Goal: Transaction & Acquisition: Purchase product/service

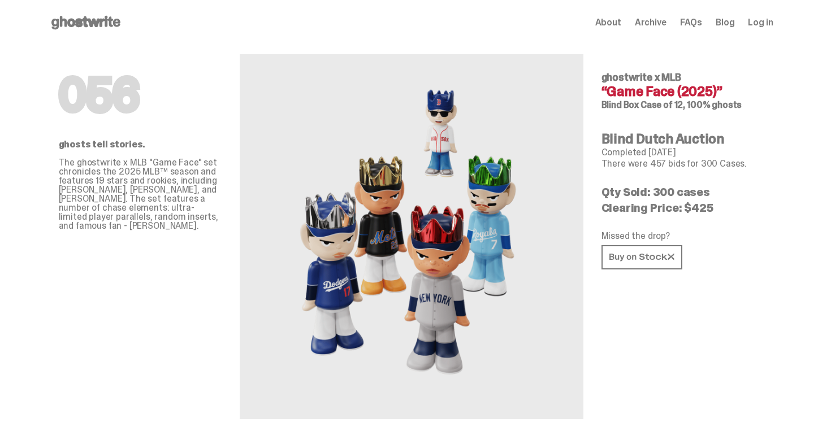
click at [103, 20] on use at bounding box center [85, 23] width 69 height 14
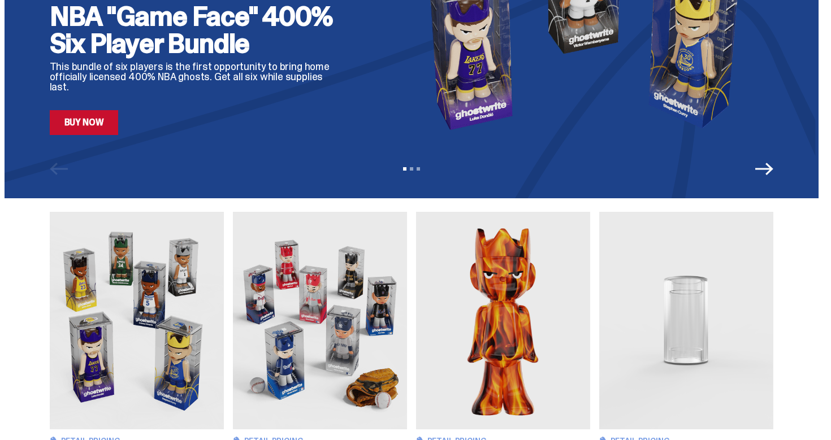
scroll to position [210, 0]
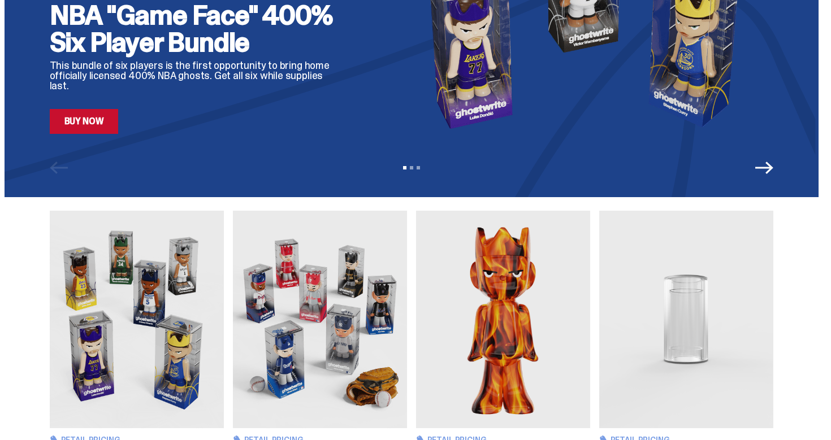
click at [773, 174] on icon "Next" at bounding box center [764, 168] width 18 height 18
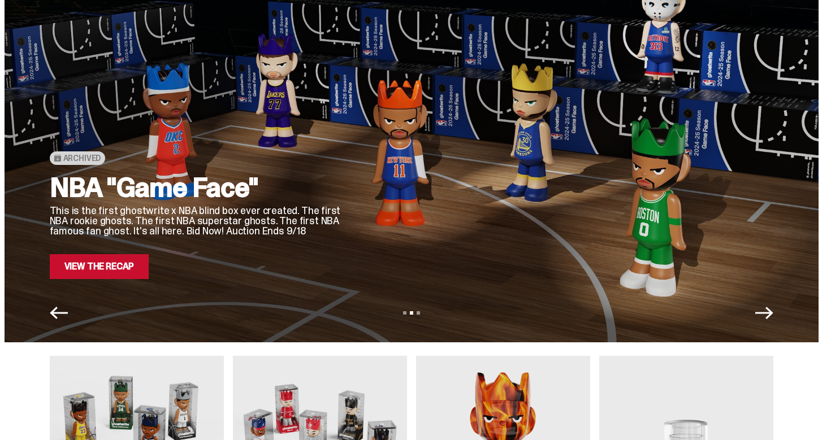
scroll to position [62, 0]
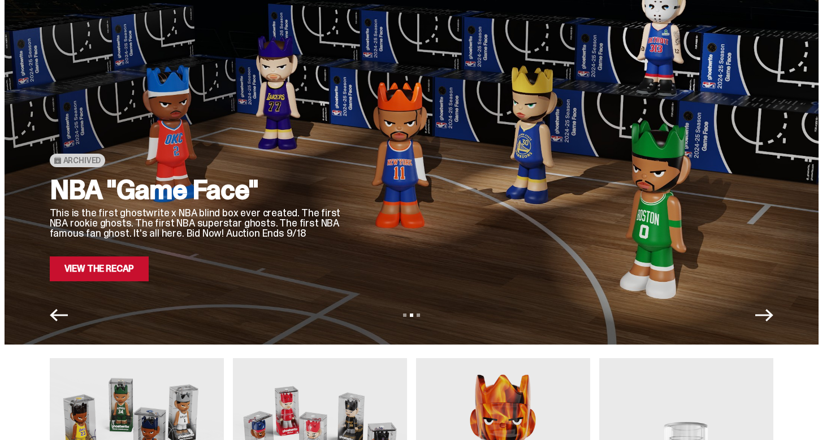
click at [772, 316] on icon "Next" at bounding box center [764, 315] width 18 height 12
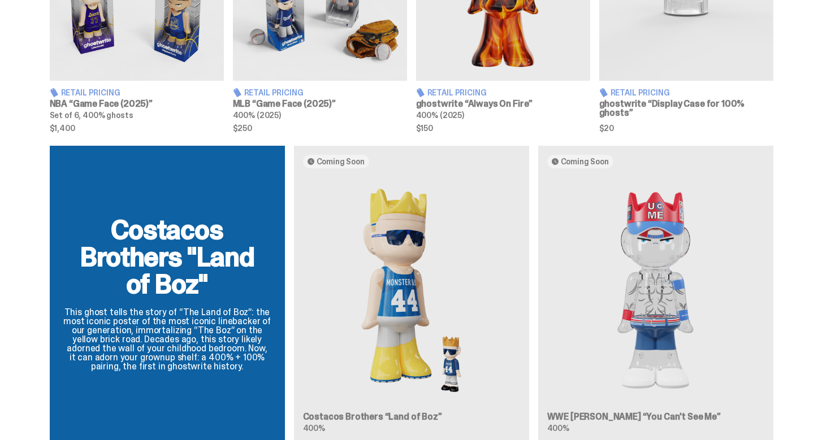
scroll to position [527, 0]
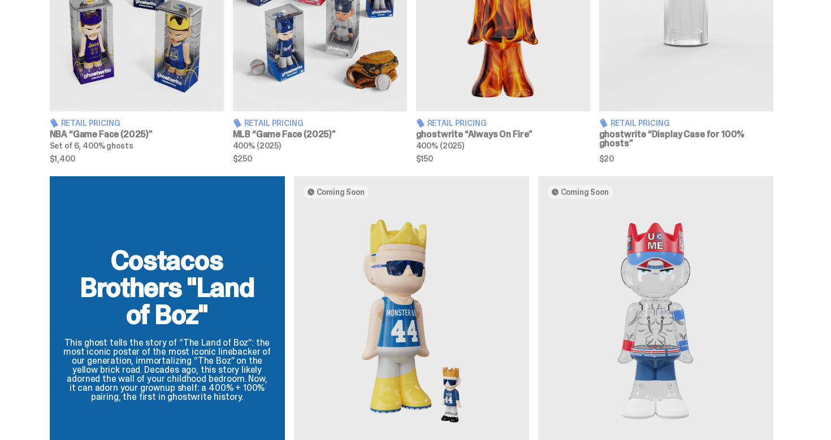
click at [713, 61] on img at bounding box center [686, 3] width 174 height 218
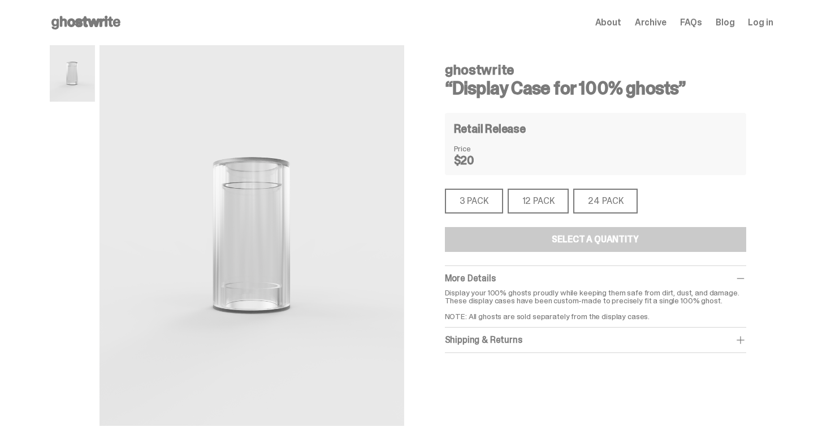
click at [497, 200] on div "3 PACK" at bounding box center [474, 201] width 58 height 25
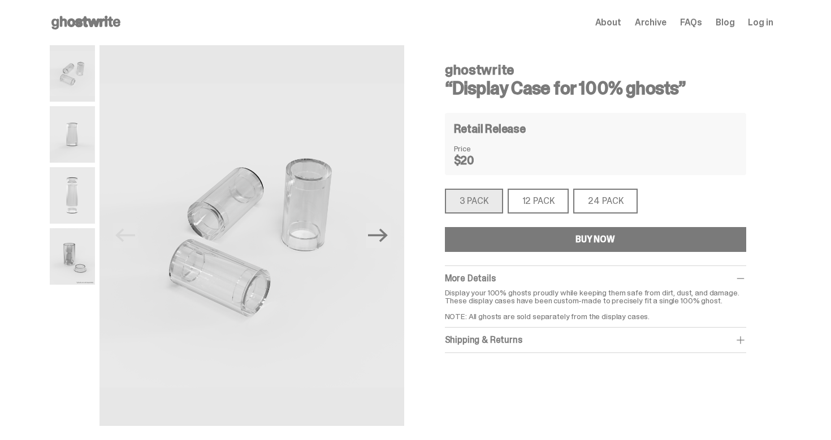
click at [525, 204] on div "12 PACK" at bounding box center [539, 201] width 62 height 25
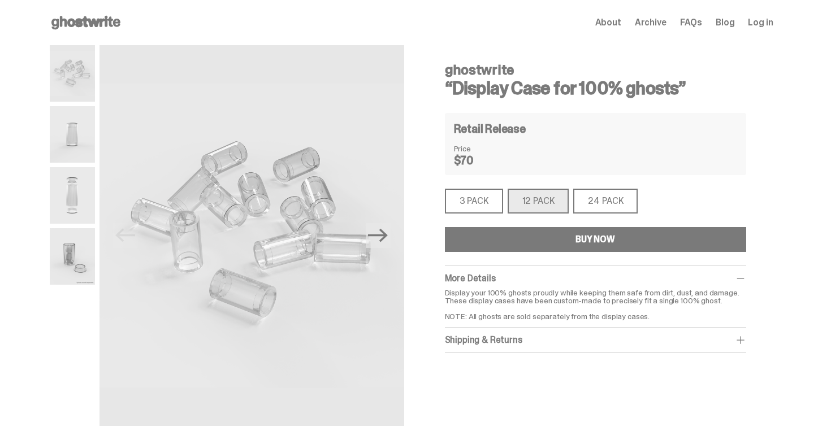
click at [499, 200] on div "3 PACK" at bounding box center [474, 201] width 58 height 25
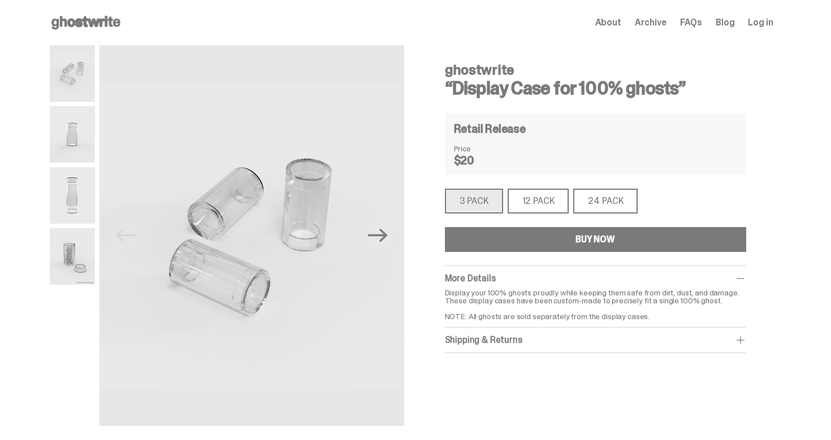
click at [543, 205] on div "12 PACK" at bounding box center [539, 201] width 62 height 25
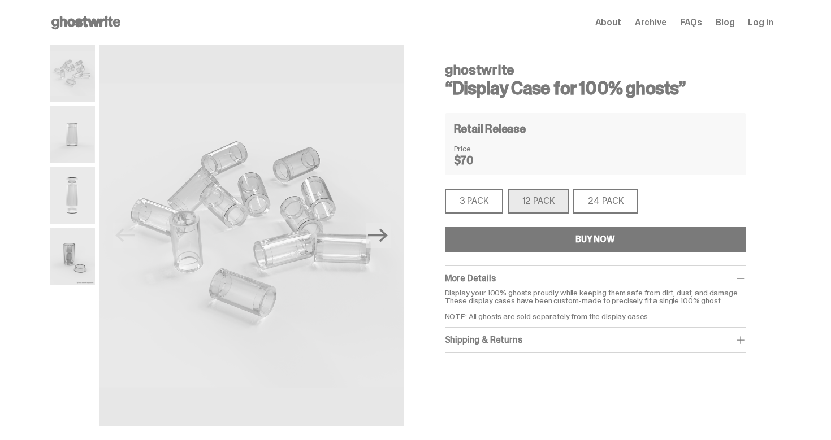
click at [483, 200] on div "3 PACK" at bounding box center [474, 201] width 58 height 25
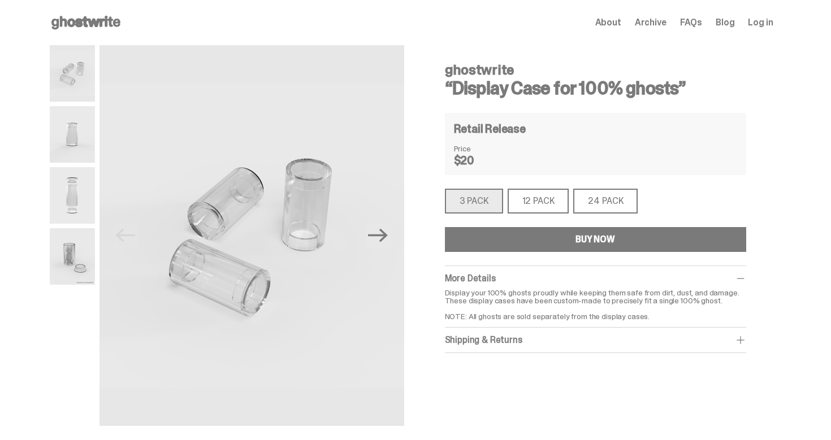
click at [528, 201] on div "12 PACK" at bounding box center [539, 201] width 62 height 25
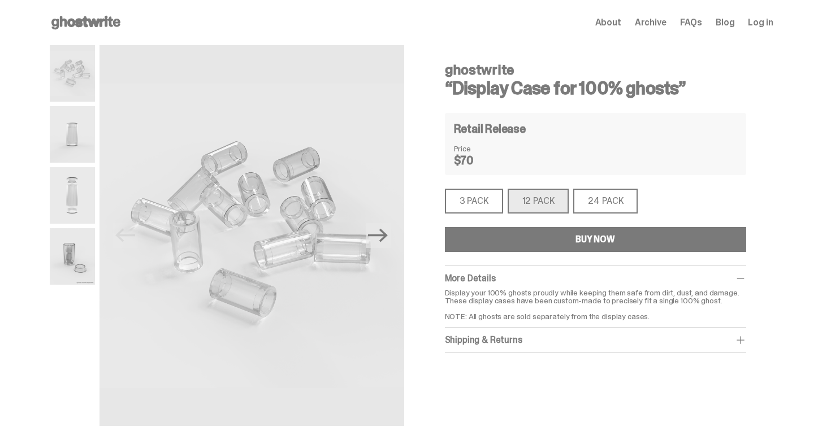
click at [488, 200] on div "3 PACK" at bounding box center [474, 201] width 58 height 25
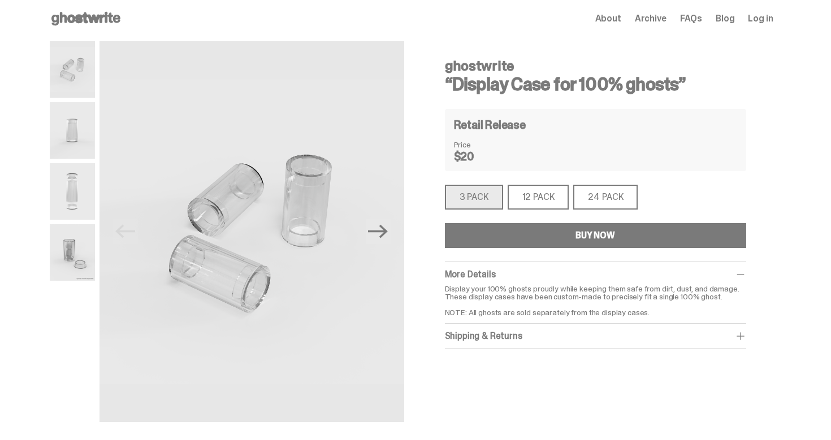
scroll to position [2, 0]
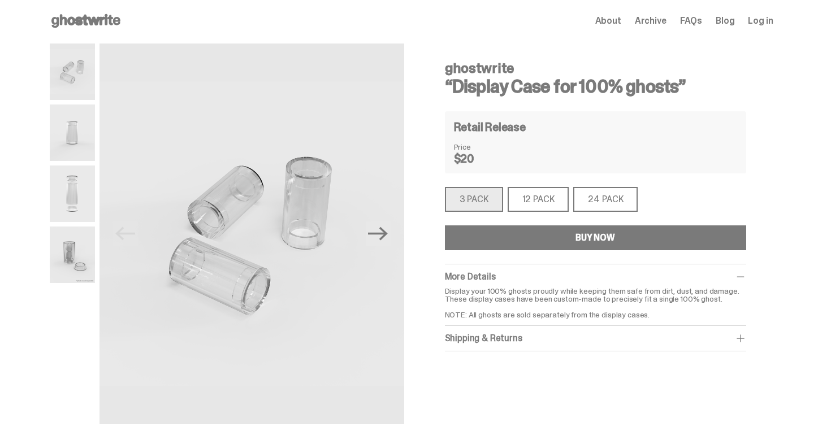
click at [537, 199] on div "12 PACK" at bounding box center [539, 199] width 62 height 25
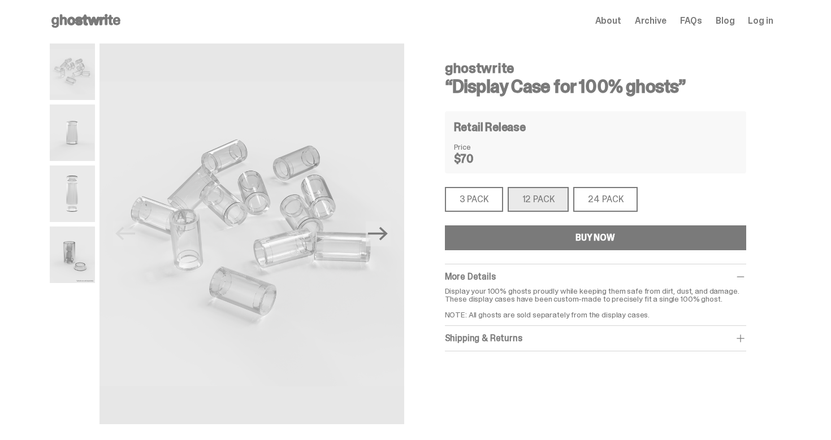
click at [485, 195] on div "3 PACK" at bounding box center [474, 199] width 58 height 25
